Goal: Information Seeking & Learning: Learn about a topic

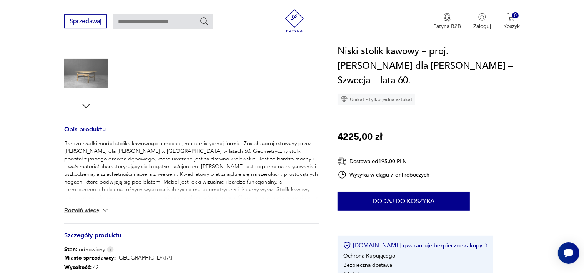
scroll to position [389, 0]
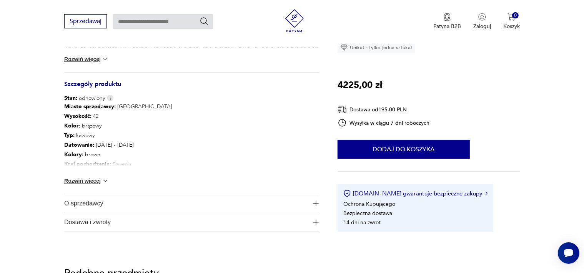
click at [98, 181] on button "Rozwiń więcej" at bounding box center [86, 181] width 45 height 8
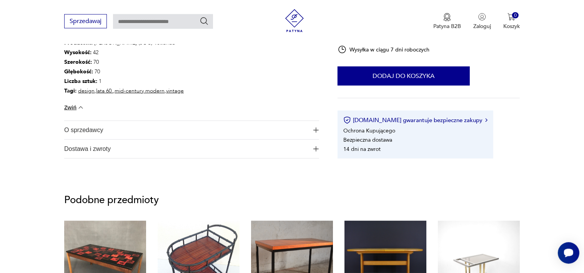
scroll to position [550, 0]
click at [81, 125] on span "O sprzedawcy" at bounding box center [186, 129] width 244 height 18
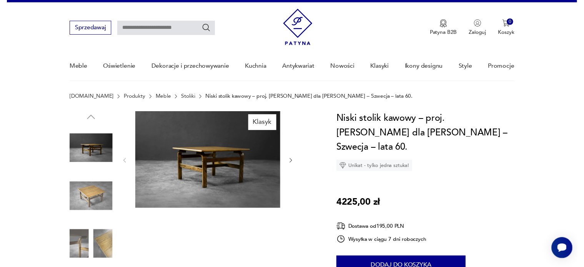
scroll to position [0, 0]
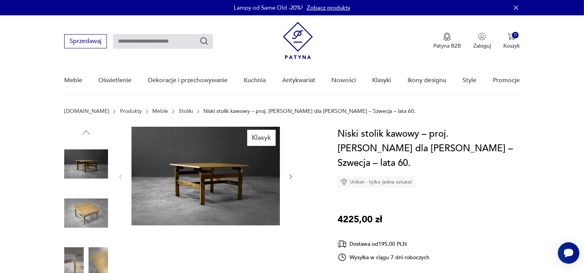
click at [297, 39] on img at bounding box center [298, 40] width 30 height 37
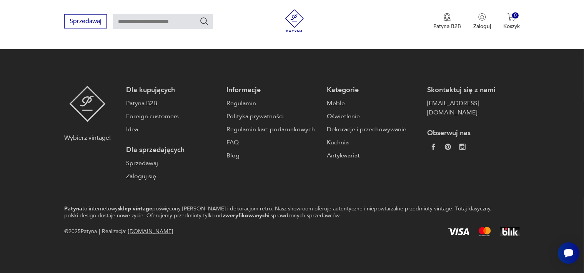
scroll to position [1869, 0]
click at [153, 168] on link "Sprzedawaj" at bounding box center [172, 163] width 93 height 9
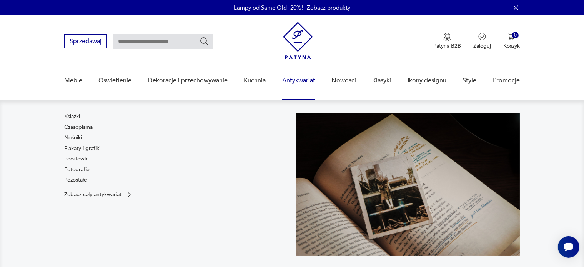
click at [310, 78] on link "Antykwariat" at bounding box center [298, 81] width 33 height 30
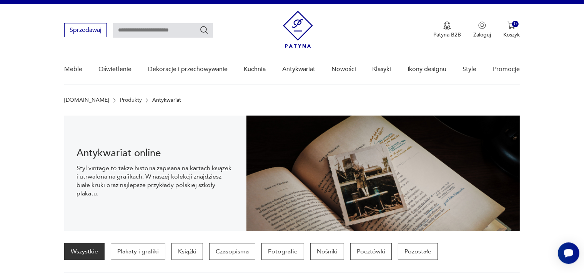
scroll to position [11, 0]
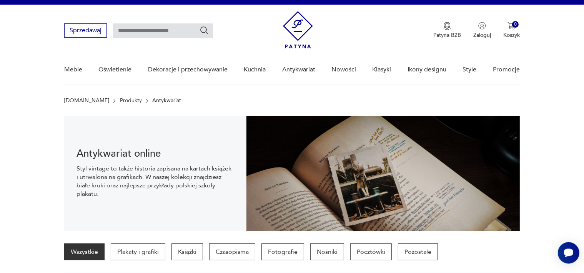
click at [173, 31] on input "text" at bounding box center [163, 30] width 100 height 15
type input "*******"
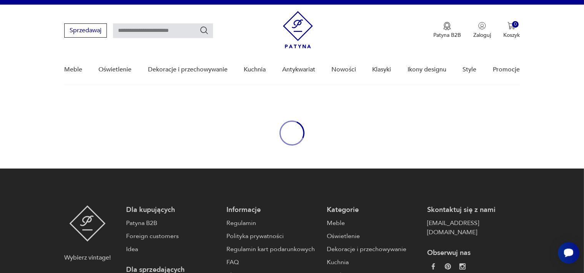
type input "*******"
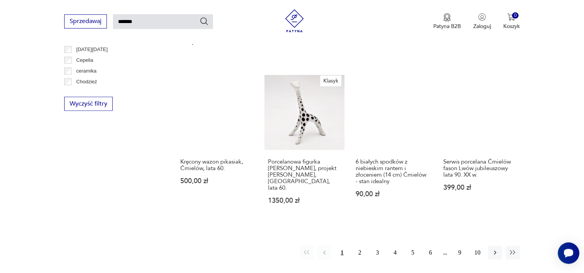
scroll to position [568, 0]
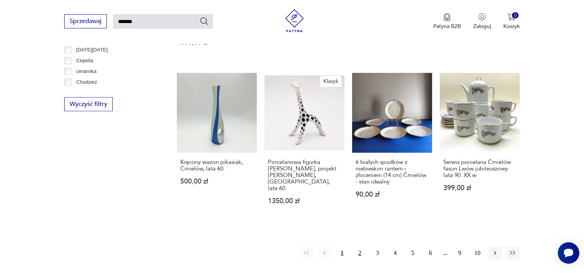
click at [365, 246] on button "2" at bounding box center [360, 253] width 14 height 14
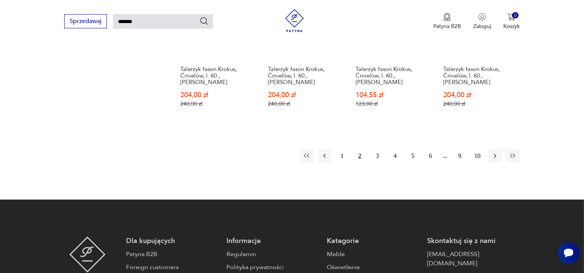
scroll to position [670, 0]
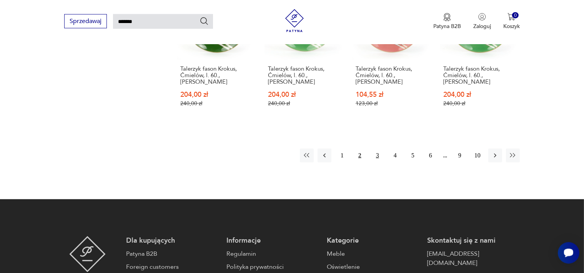
click at [379, 150] on button "3" at bounding box center [378, 156] width 14 height 14
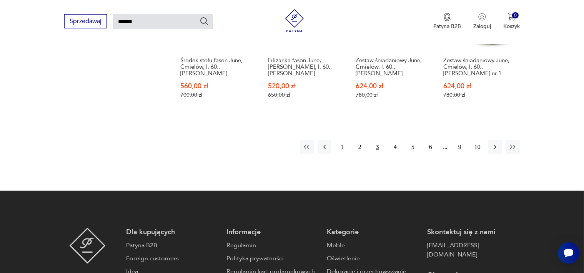
scroll to position [668, 0]
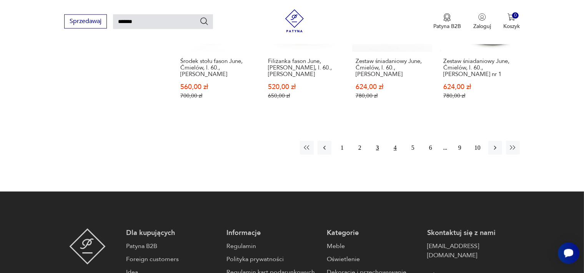
click at [396, 141] on button "4" at bounding box center [395, 148] width 14 height 14
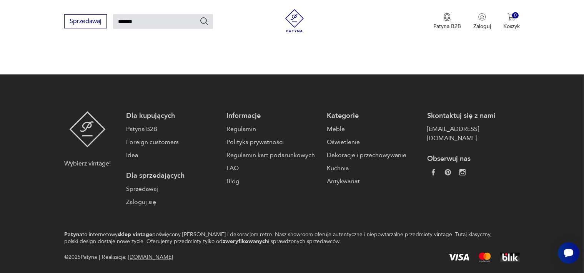
scroll to position [796, 0]
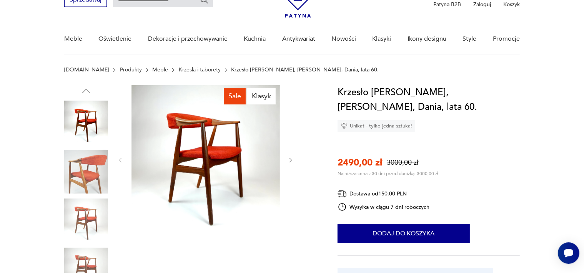
click at [292, 159] on icon "button" at bounding box center [291, 160] width 7 height 7
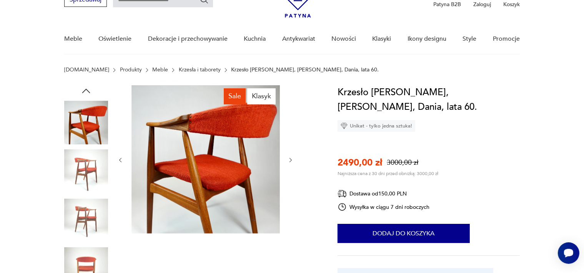
click at [292, 159] on icon "button" at bounding box center [291, 160] width 7 height 7
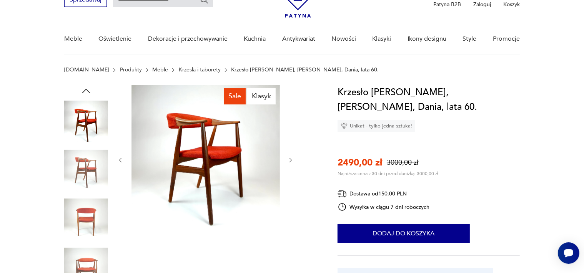
click at [292, 159] on icon "button" at bounding box center [291, 160] width 7 height 7
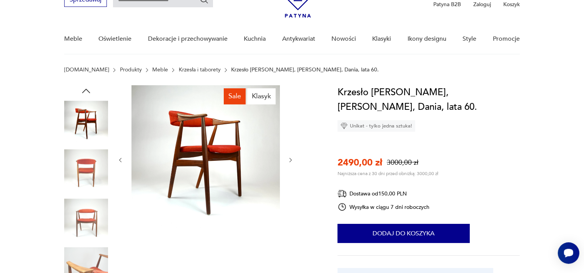
click at [292, 159] on icon "button" at bounding box center [291, 160] width 7 height 7
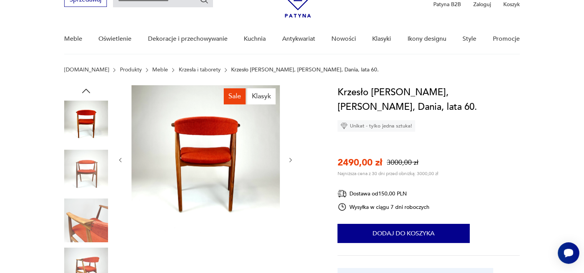
click at [292, 159] on icon "button" at bounding box center [291, 160] width 7 height 7
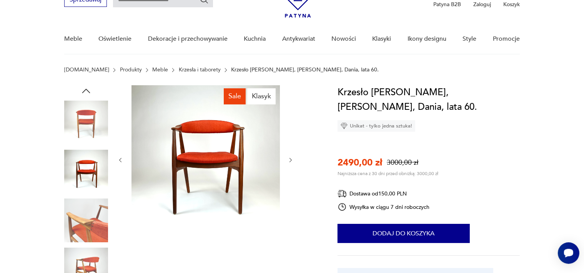
click at [292, 159] on icon "button" at bounding box center [291, 160] width 7 height 7
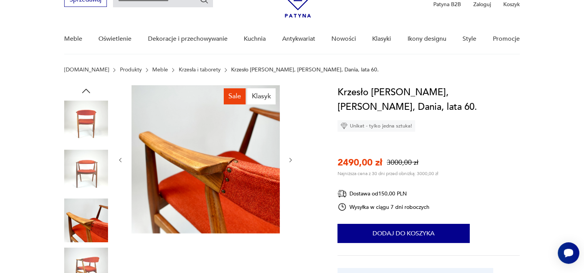
click at [292, 159] on icon "button" at bounding box center [291, 160] width 7 height 7
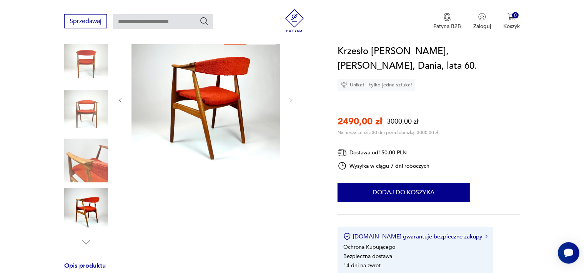
scroll to position [174, 0]
